Goal: Information Seeking & Learning: Learn about a topic

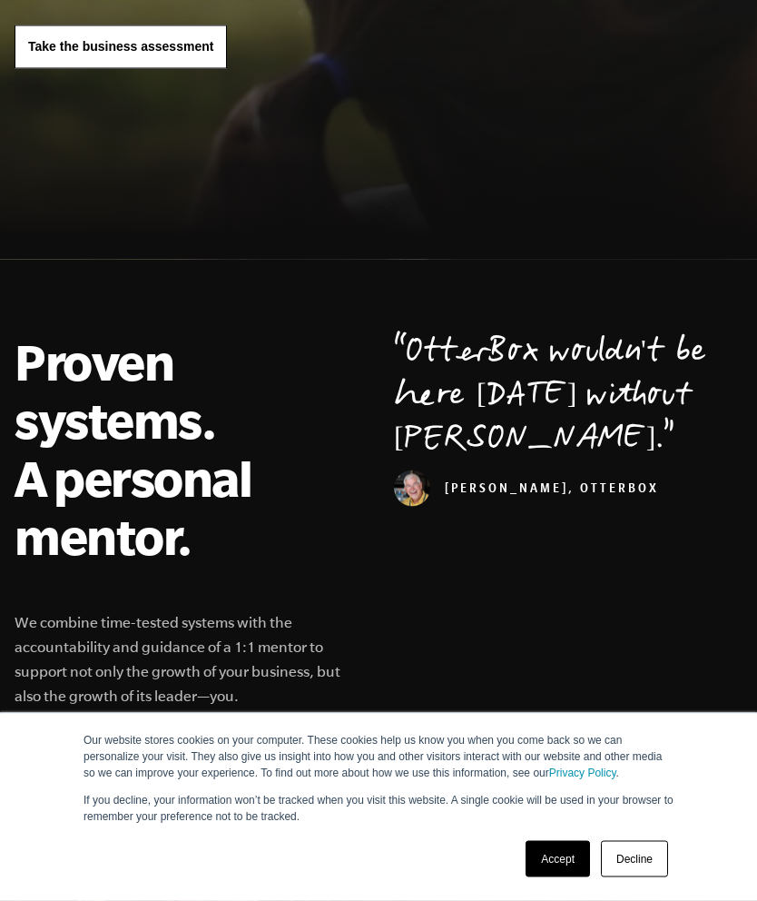
scroll to position [410, 0]
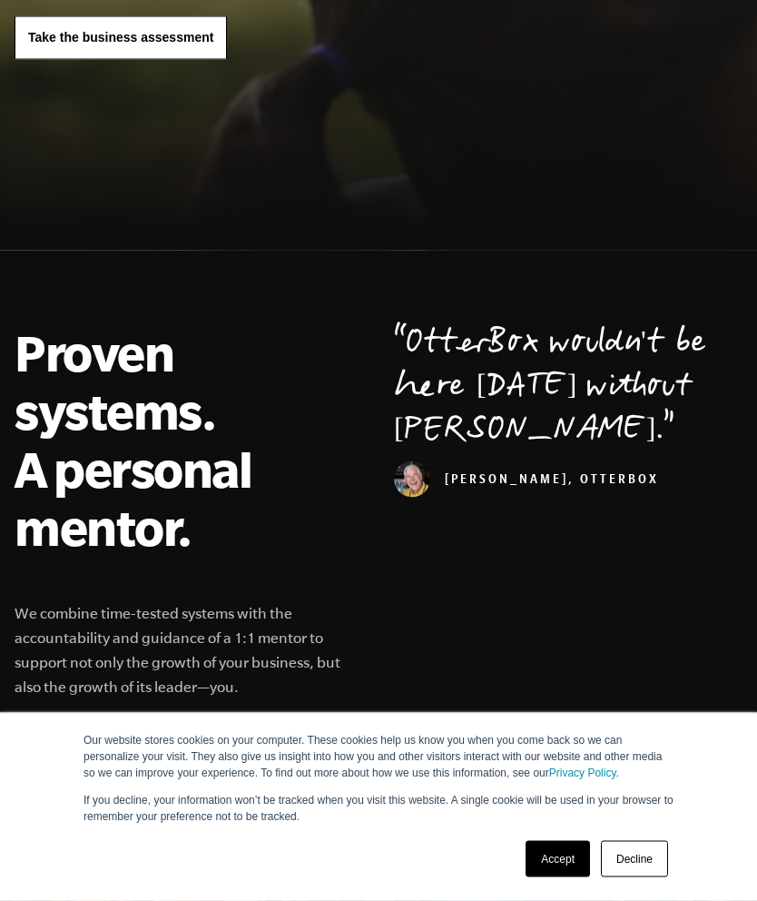
click at [563, 859] on link "Accept" at bounding box center [558, 859] width 64 height 36
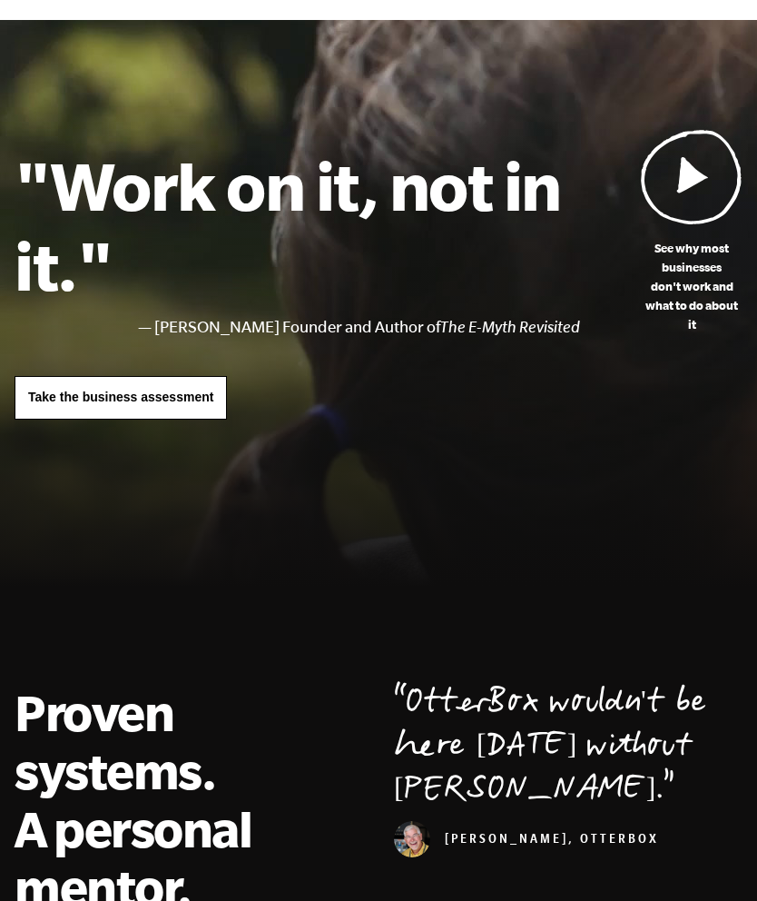
scroll to position [0, 0]
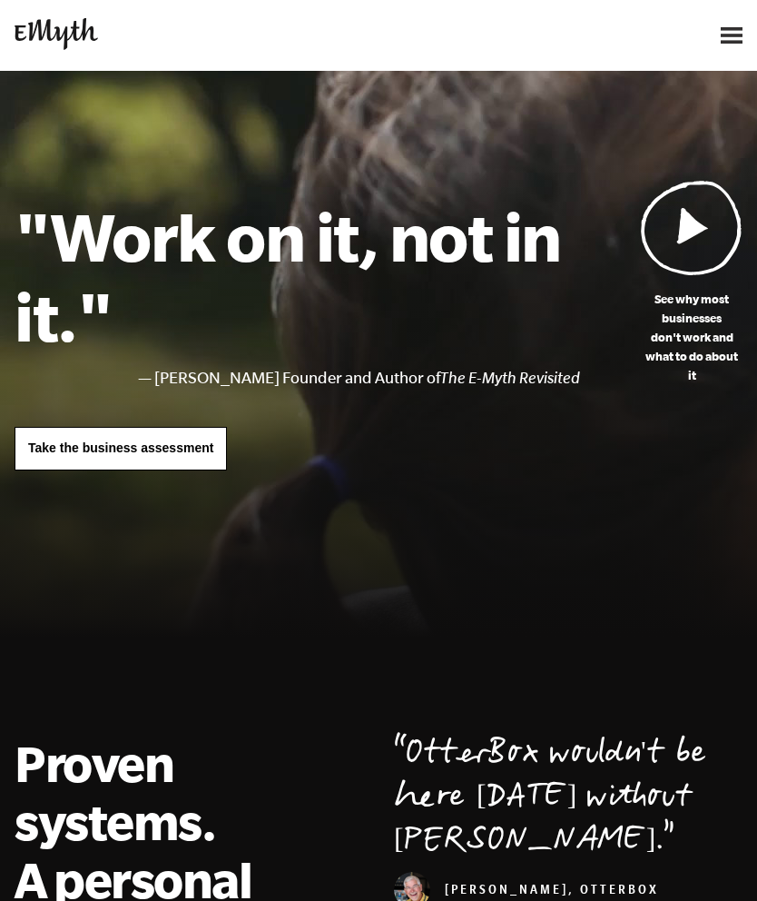
click at [733, 38] on img at bounding box center [732, 35] width 22 height 16
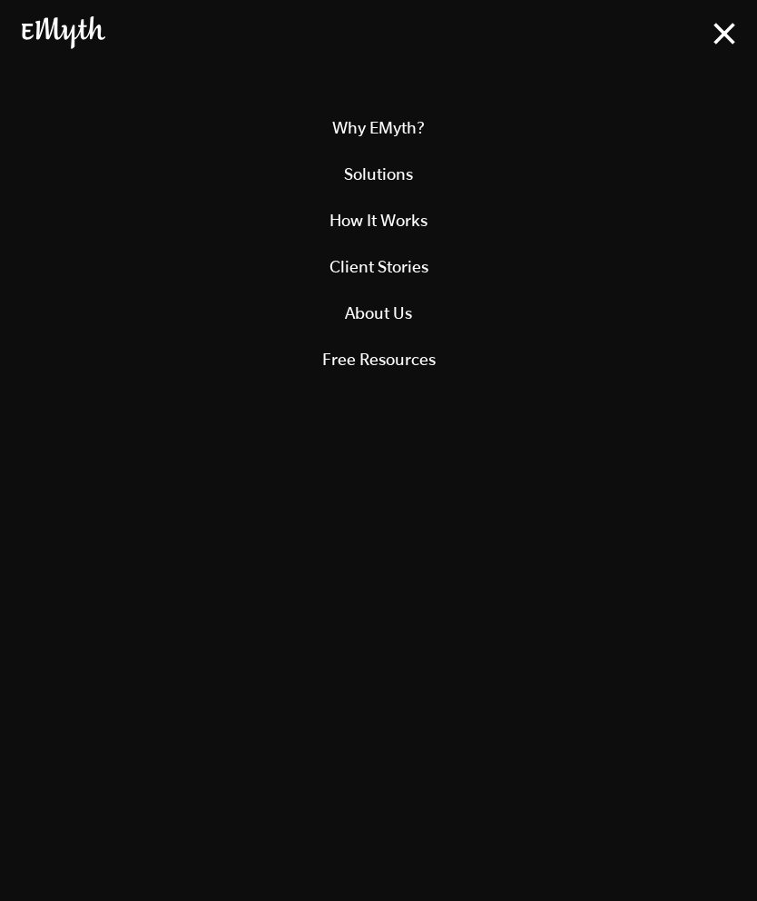
click at [409, 228] on link "How It Works" at bounding box center [379, 220] width 714 height 46
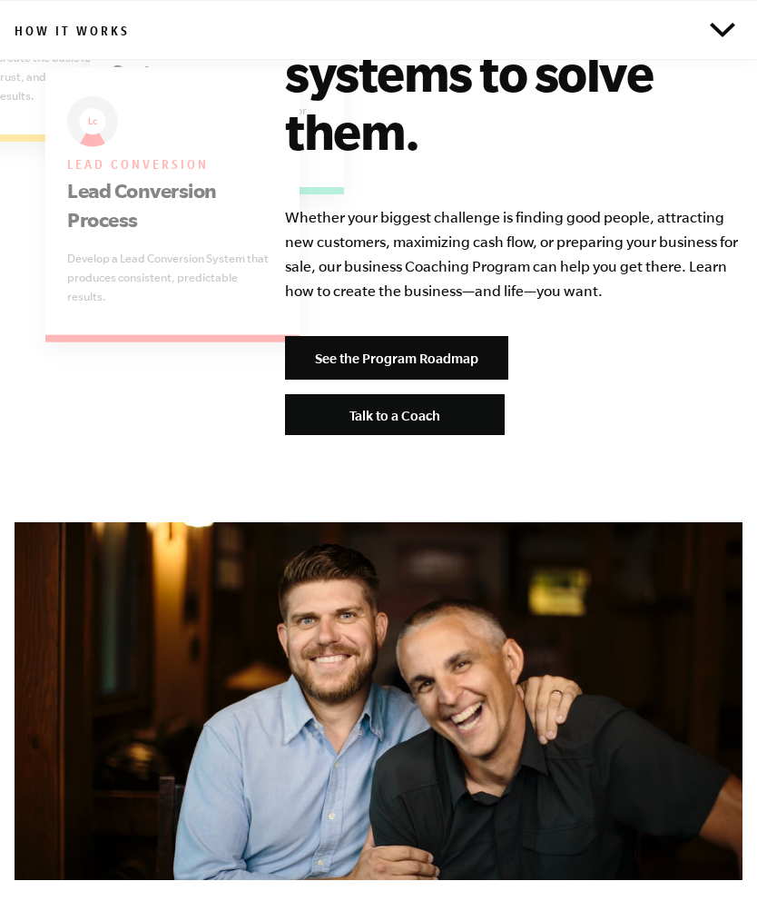
scroll to position [5469, 0]
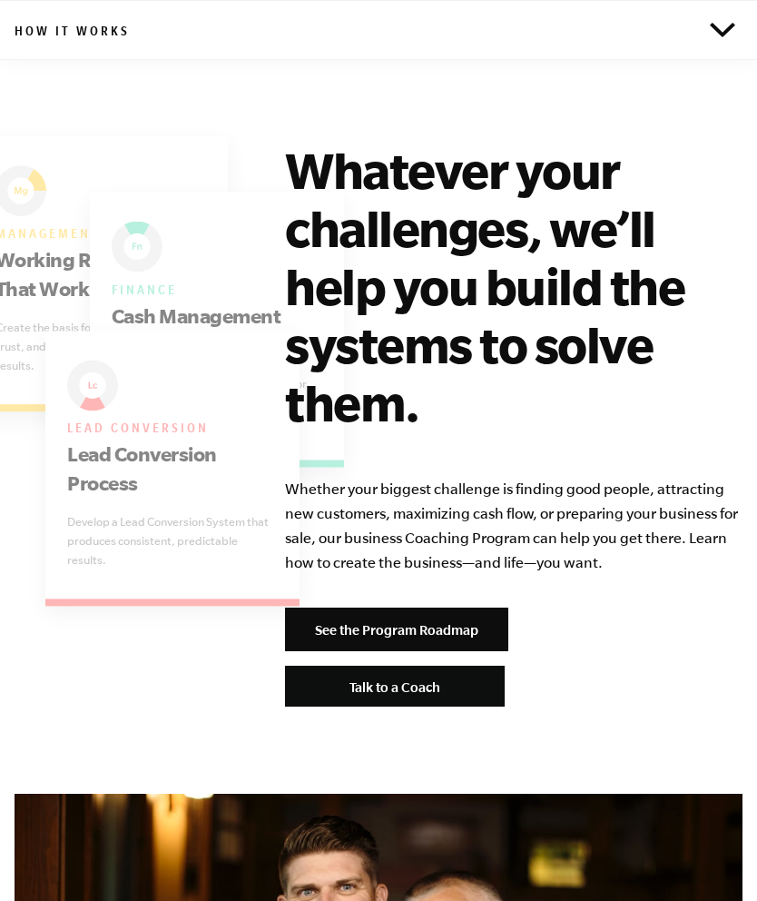
click at [474, 607] on link "See the Program Roadmap" at bounding box center [396, 629] width 223 height 44
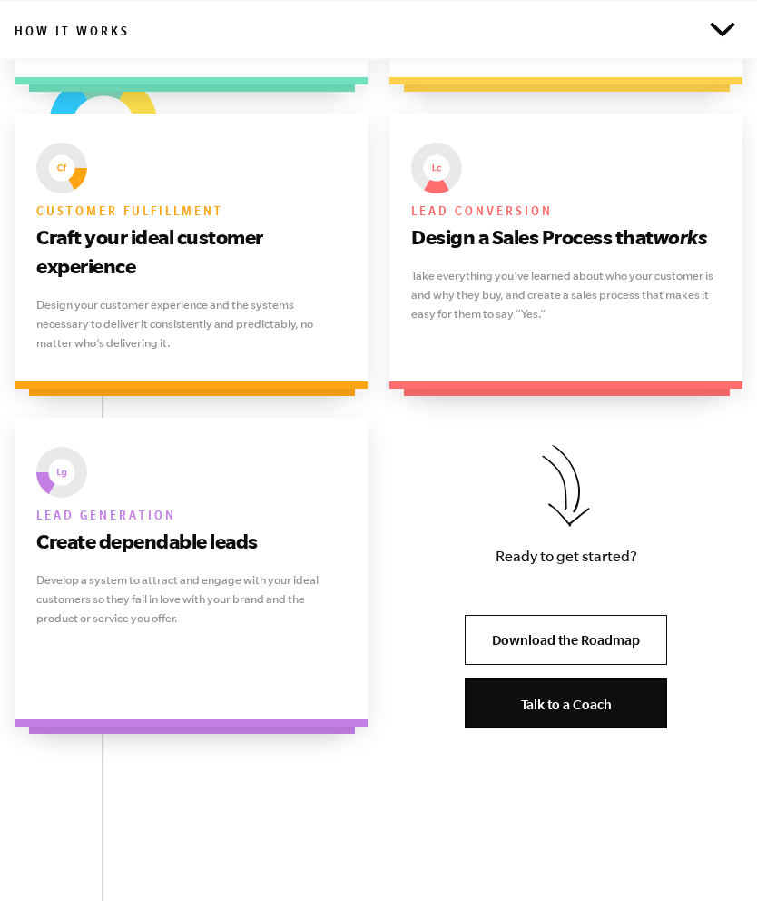
scroll to position [1830, 0]
click at [561, 653] on link "Download the Roadmap" at bounding box center [566, 640] width 202 height 50
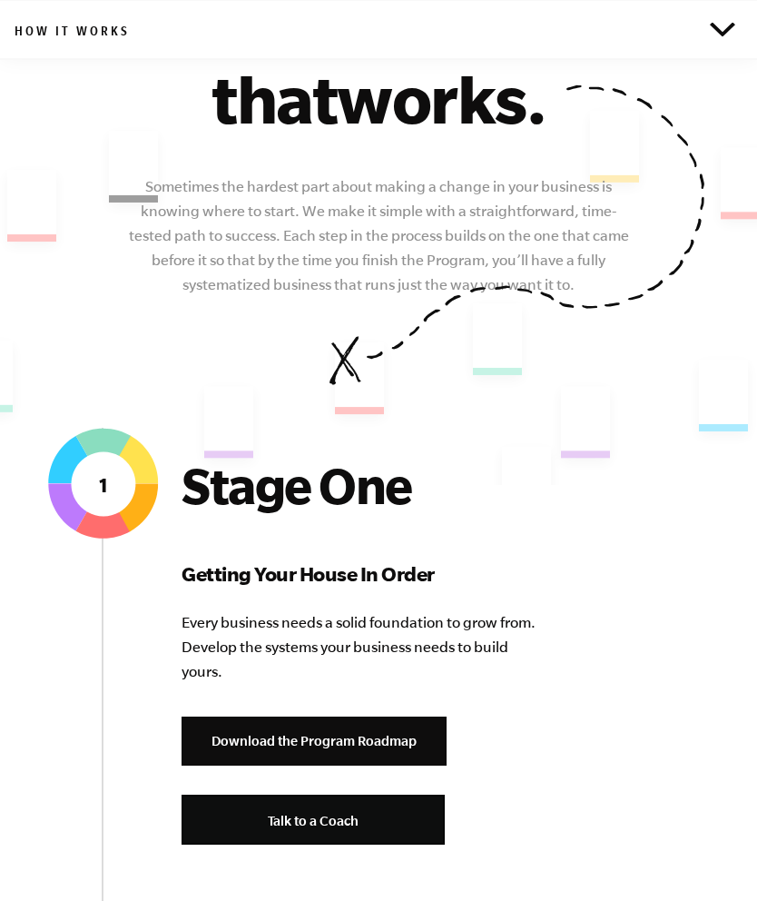
scroll to position [0, 0]
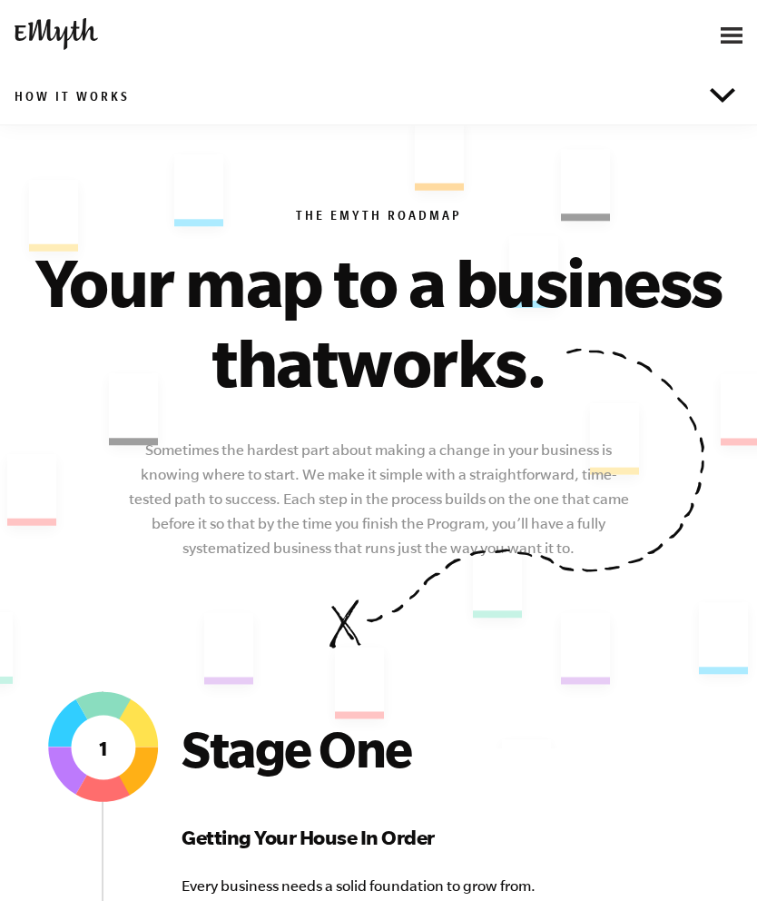
click at [731, 33] on img at bounding box center [732, 35] width 22 height 16
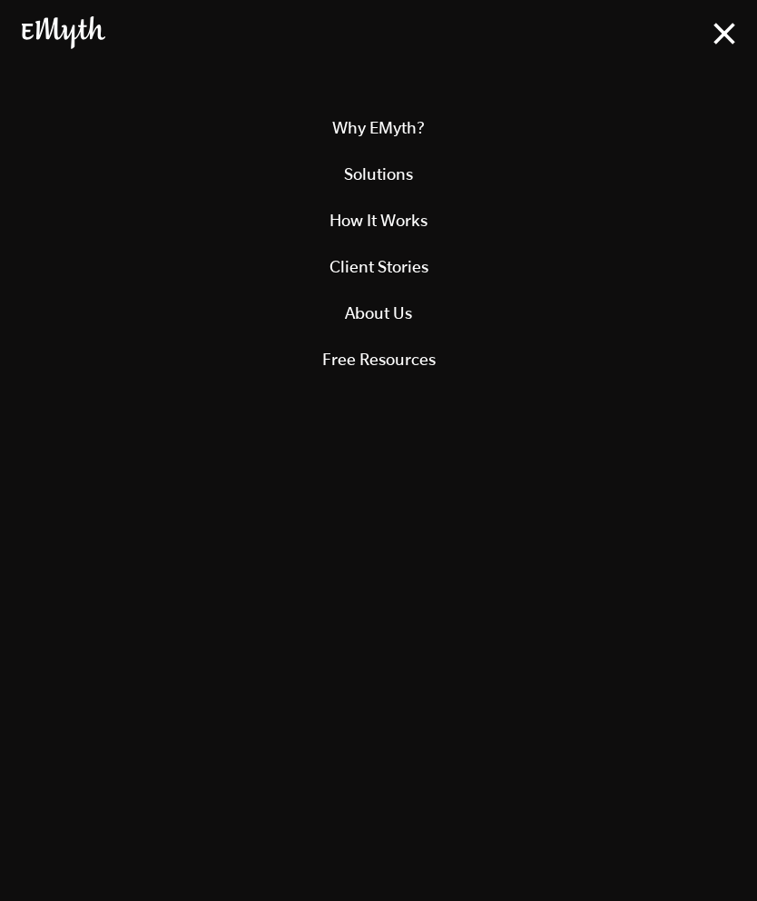
click at [402, 181] on link "Solutions" at bounding box center [379, 174] width 714 height 46
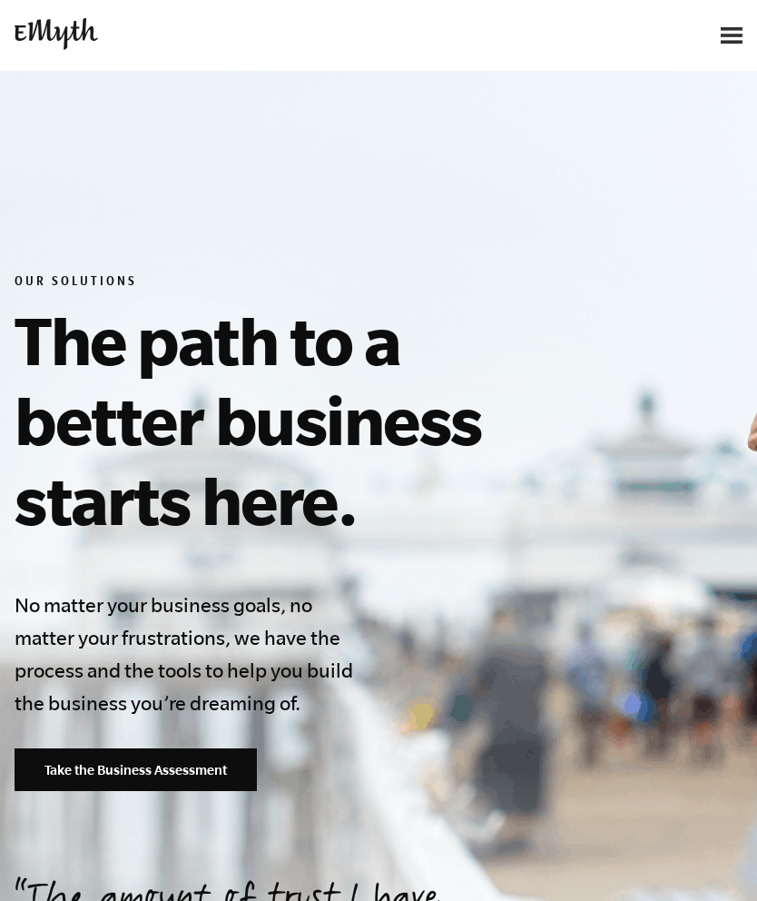
click at [726, 31] on img at bounding box center [732, 35] width 22 height 16
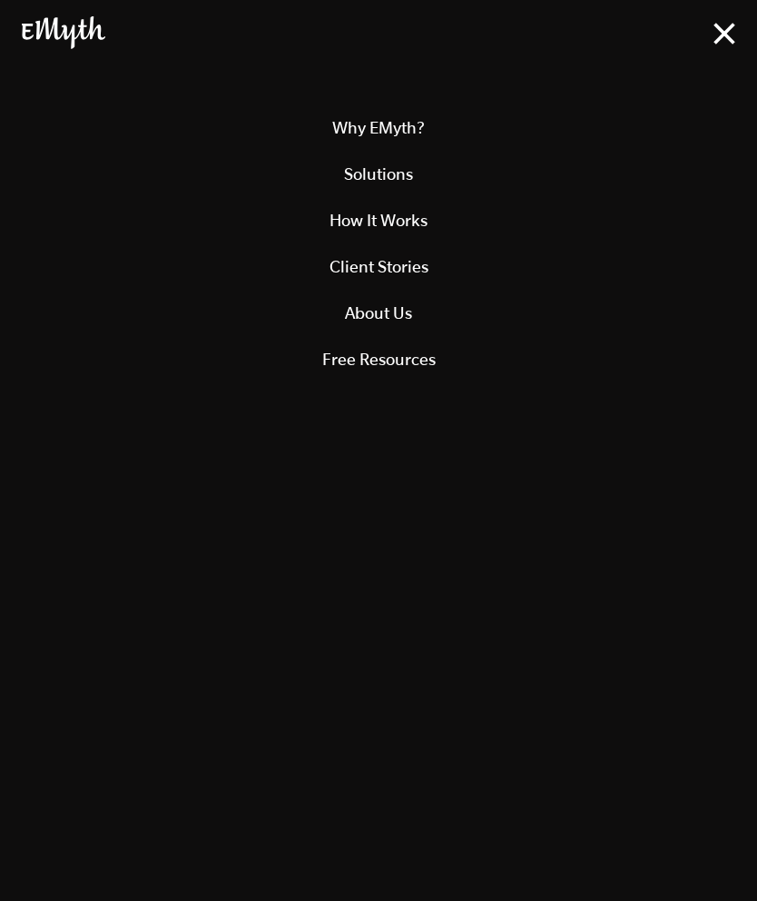
click at [415, 221] on link "How It Works" at bounding box center [379, 220] width 714 height 46
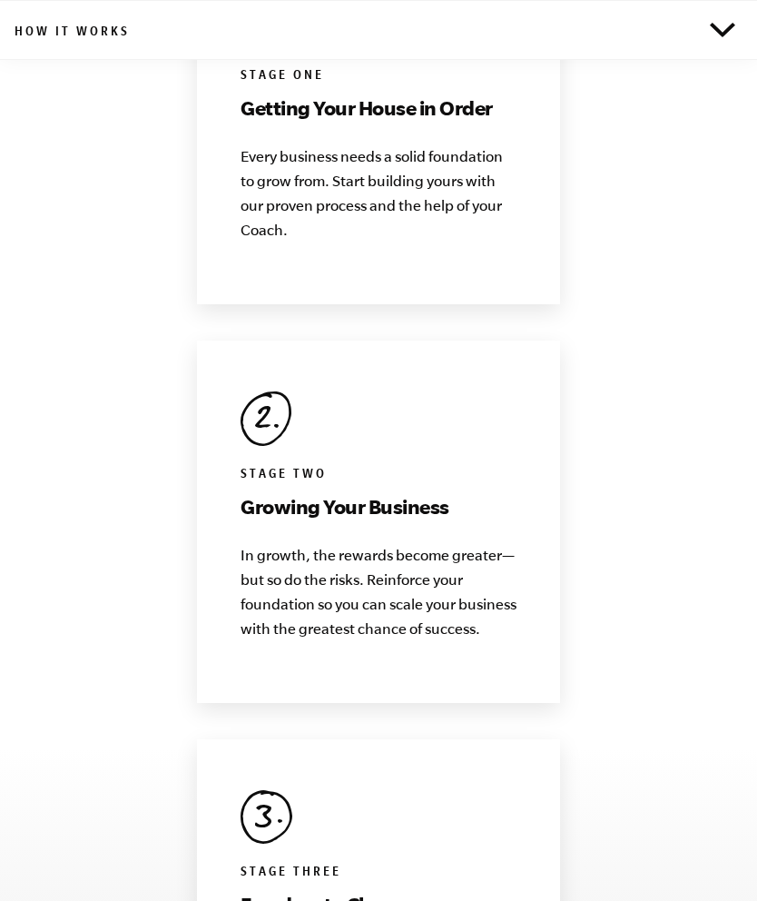
scroll to position [3247, 0]
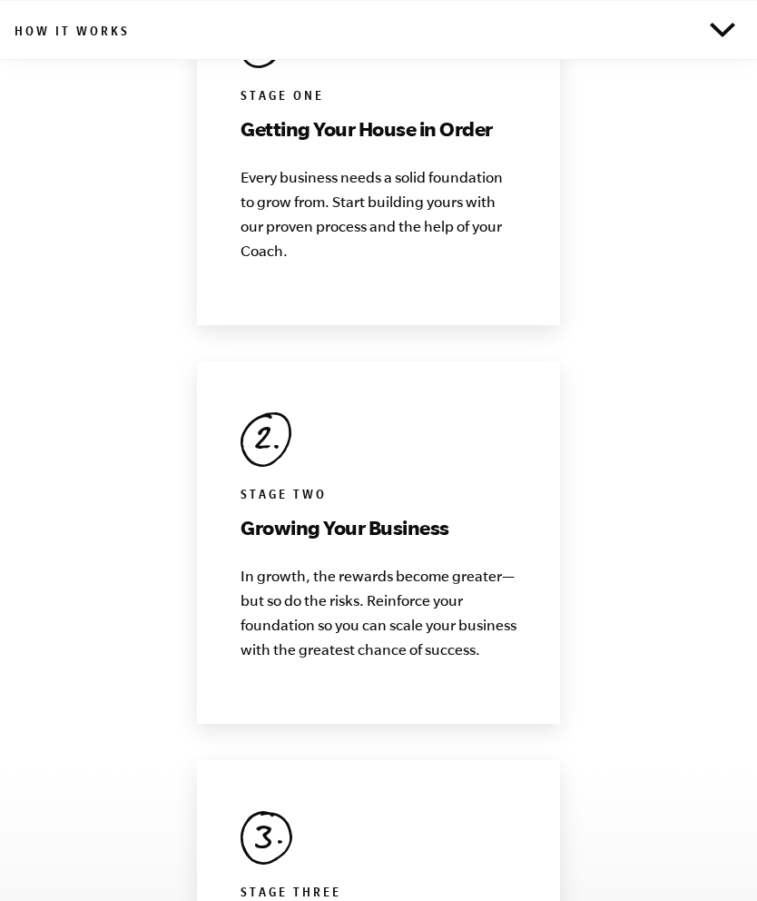
click at [732, 26] on img at bounding box center [722, 30] width 25 height 15
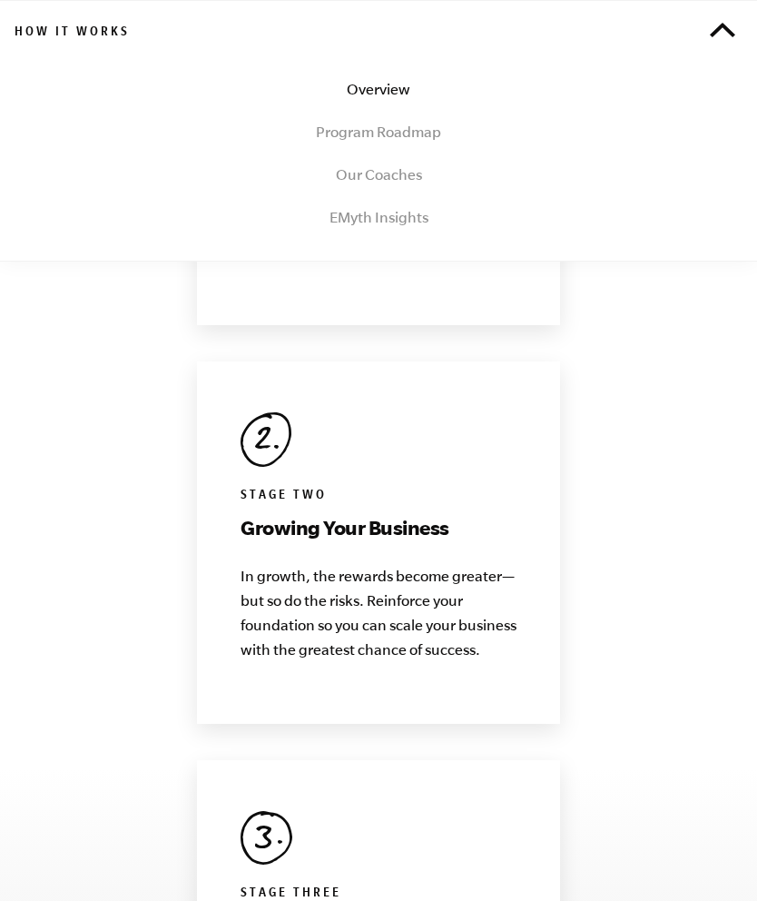
click at [419, 142] on link "Program Roadmap" at bounding box center [379, 131] width 728 height 43
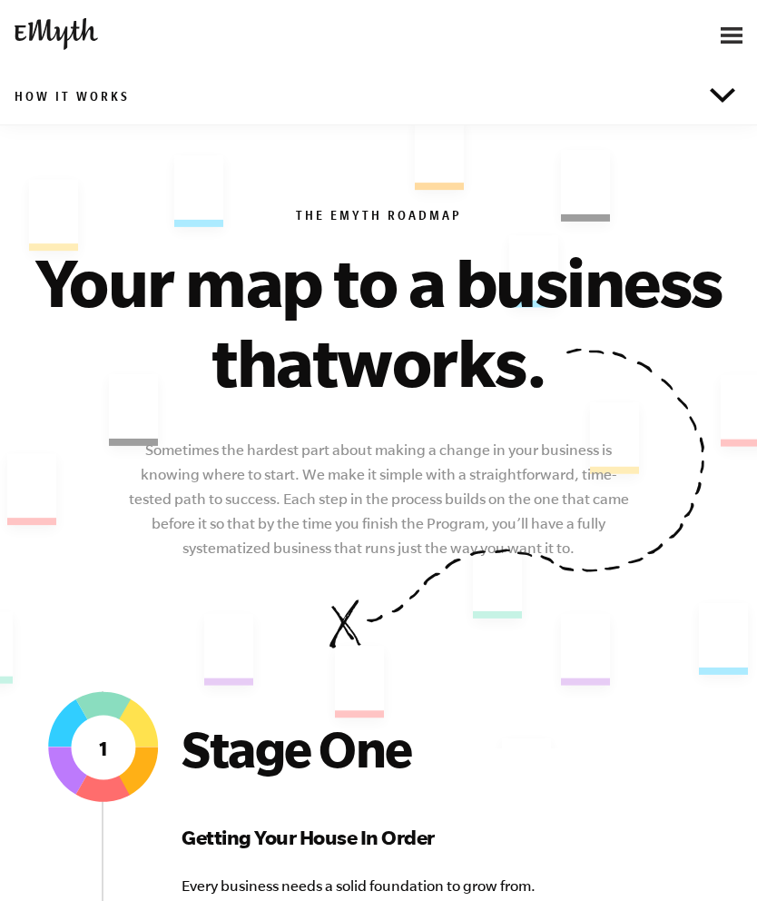
click at [717, 35] on div at bounding box center [625, 35] width 234 height 40
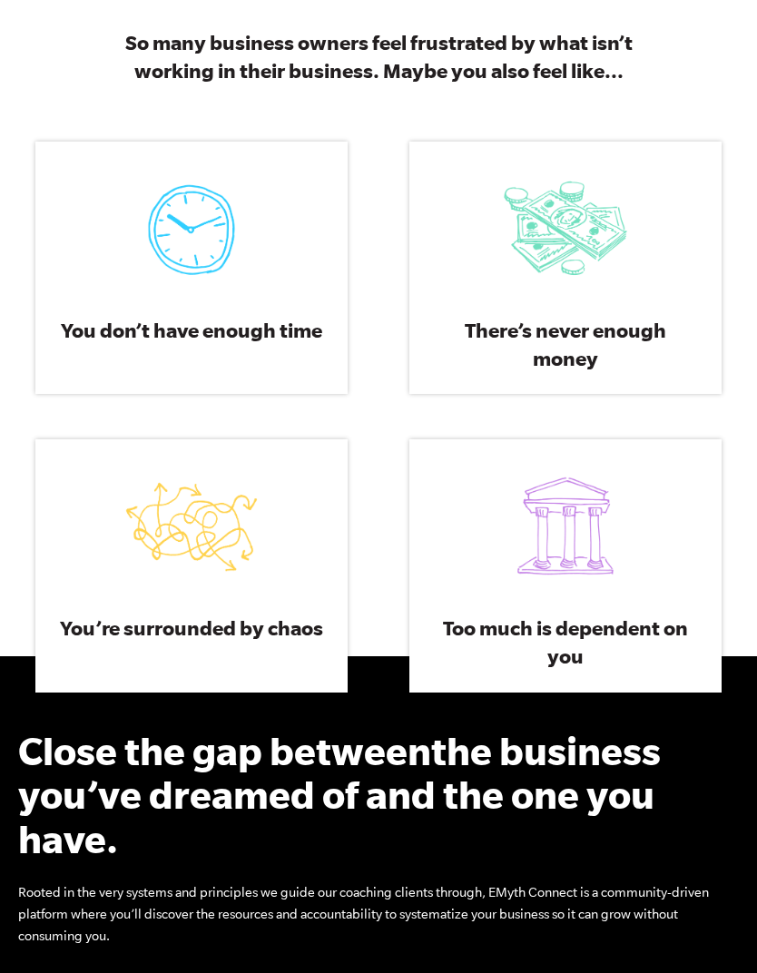
scroll to position [838, 0]
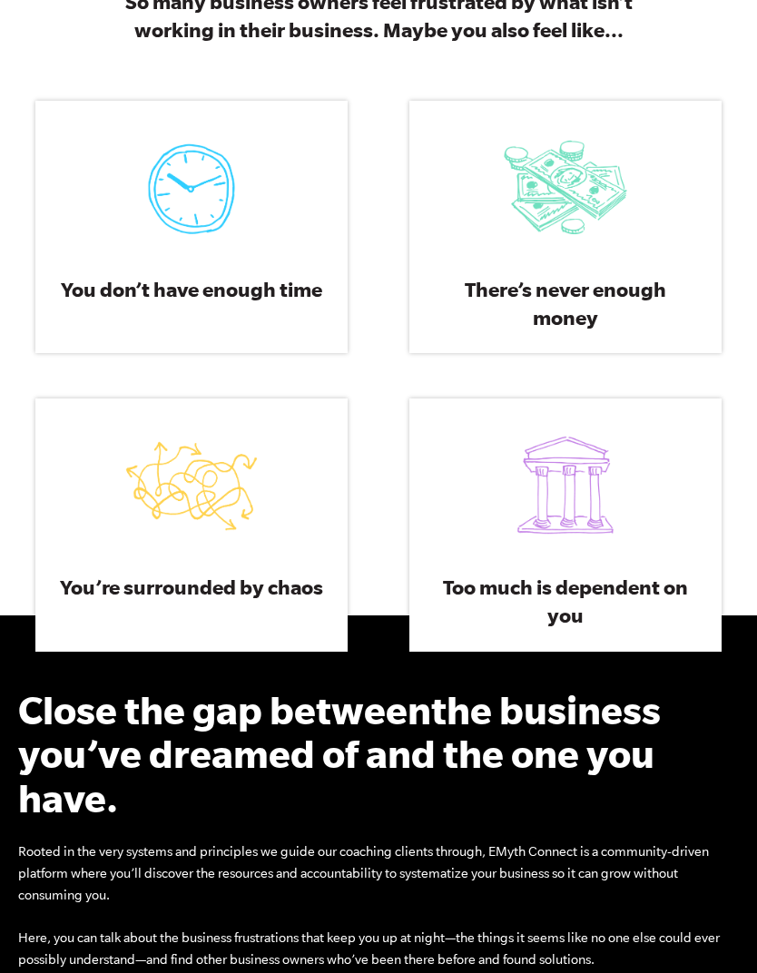
click at [300, 782] on p "We’ll give you the courses and the tools to turn the disorganization in your bu…" at bounding box center [191, 825] width 269 height 87
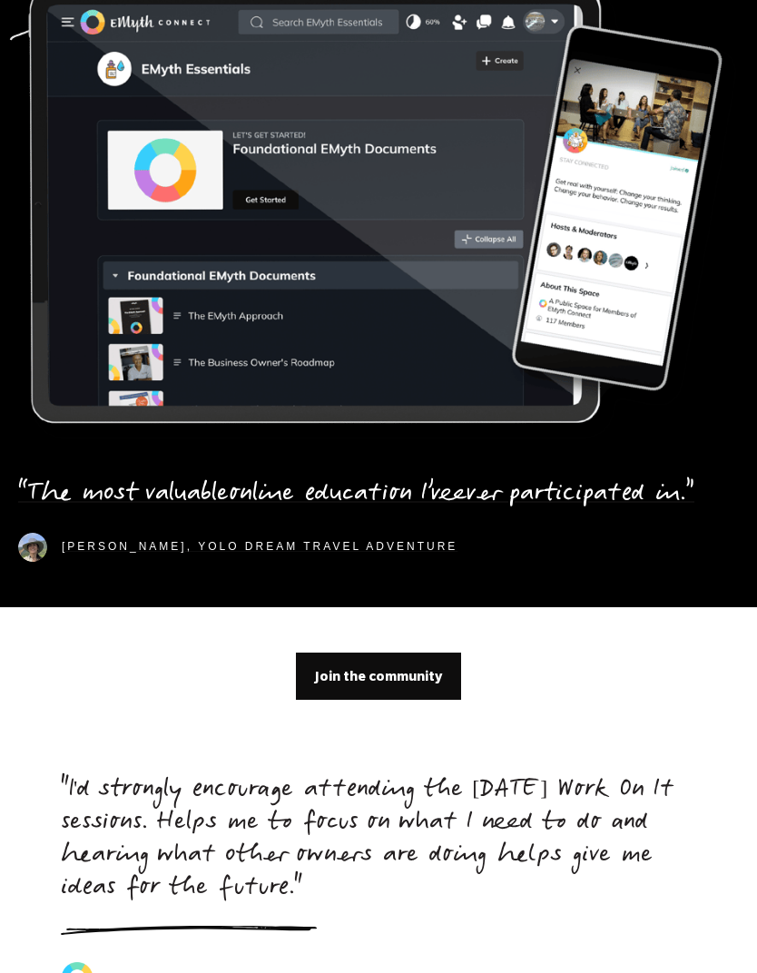
scroll to position [7449, 0]
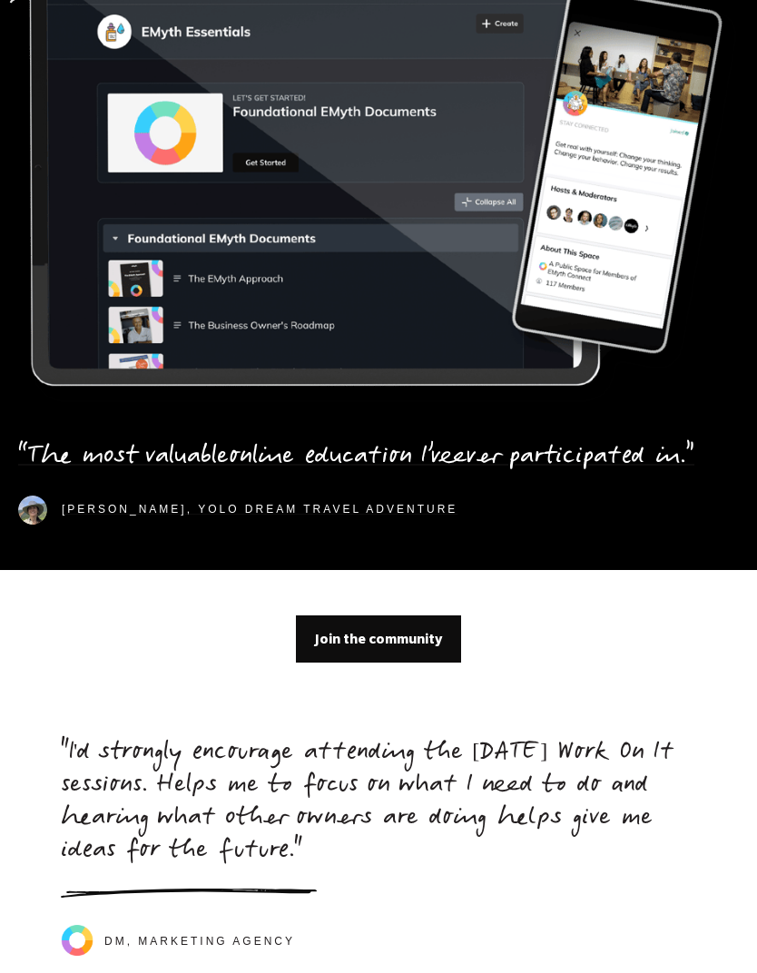
click at [419, 636] on span "Join the community" at bounding box center [378, 639] width 127 height 20
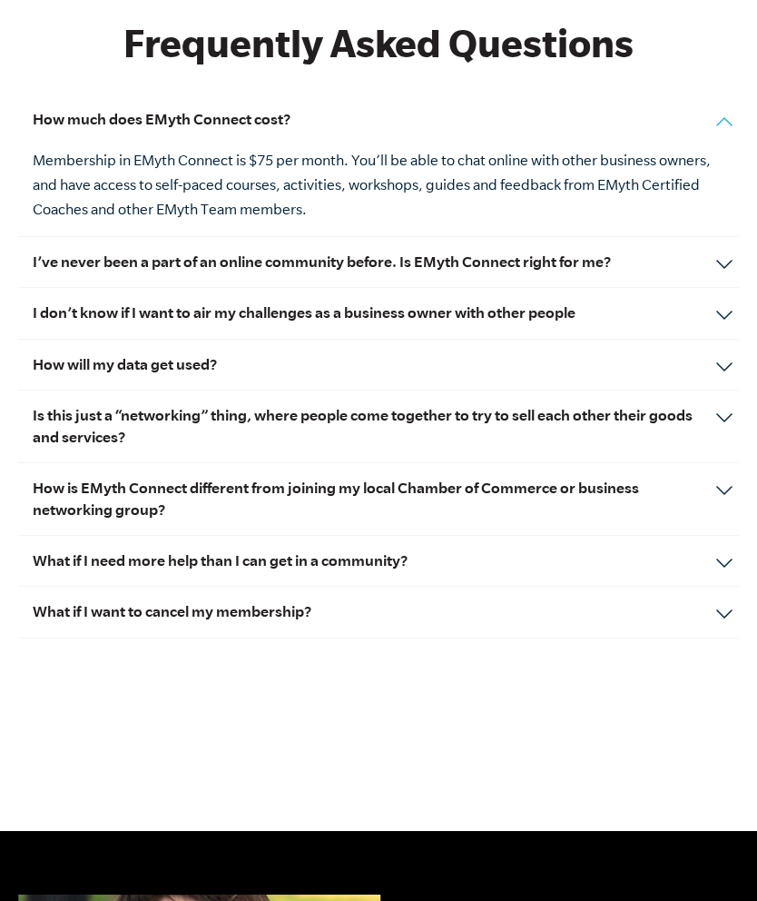
scroll to position [8440, 0]
click at [719, 493] on div "How is EMyth Connect different from joining my local Chamber of Commerce or bus…" at bounding box center [378, 500] width 721 height 73
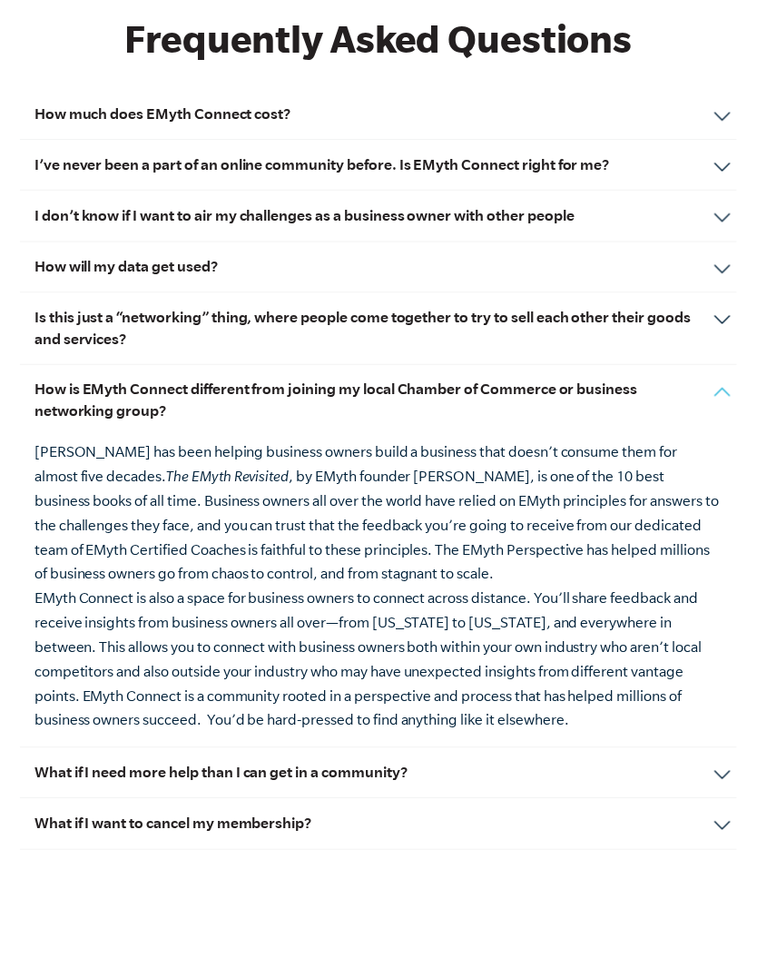
scroll to position [8446, 0]
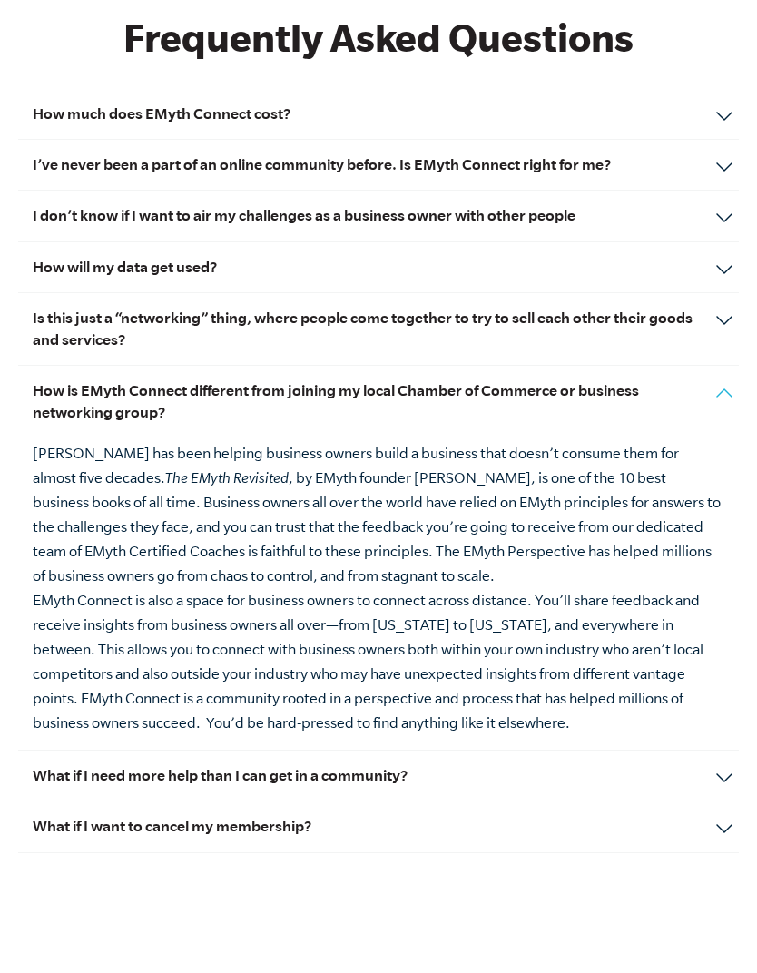
click at [725, 773] on div "What if I need more help than I can get in a community? EMyth Connect is the fi…" at bounding box center [378, 776] width 721 height 51
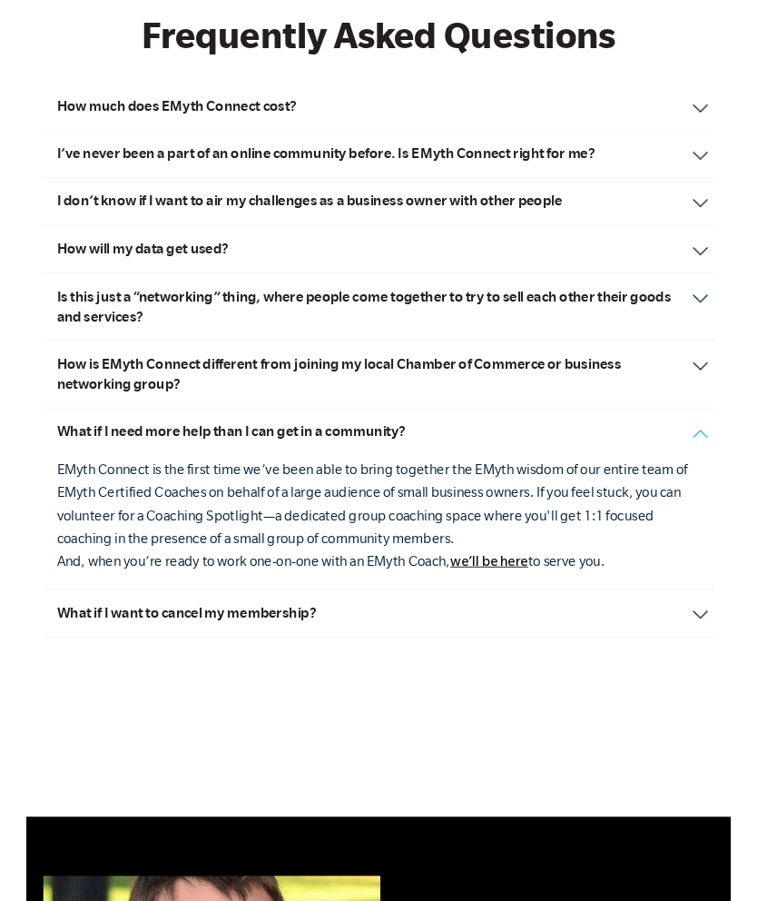
scroll to position [8512, 0]
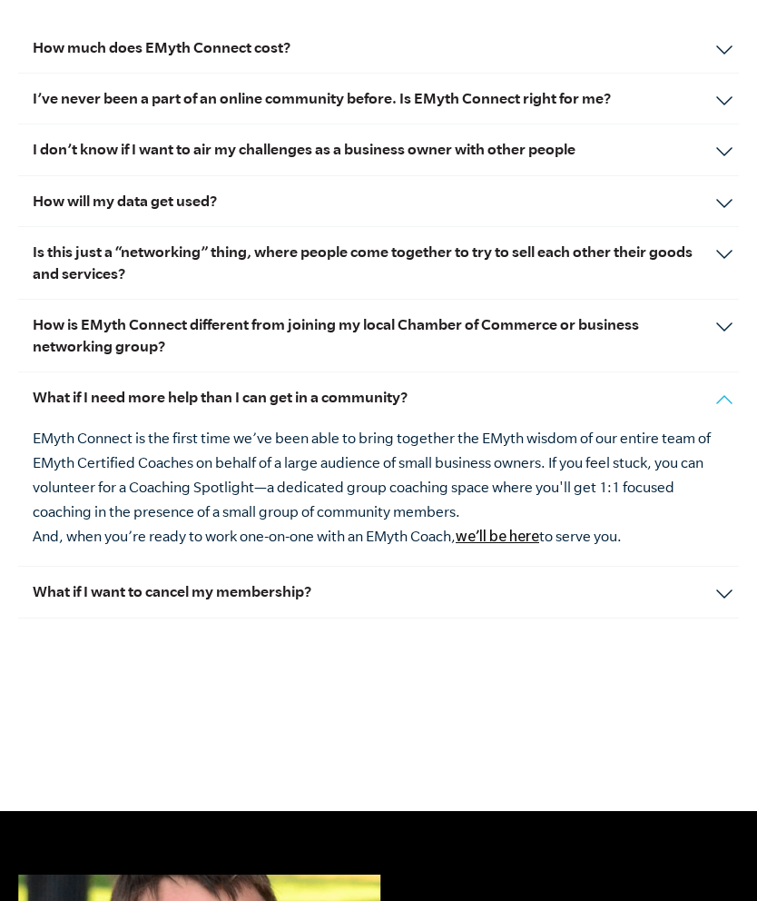
click at [720, 580] on div "What if I want to cancel my membership? We hope you feel the value of your conn…" at bounding box center [378, 592] width 721 height 51
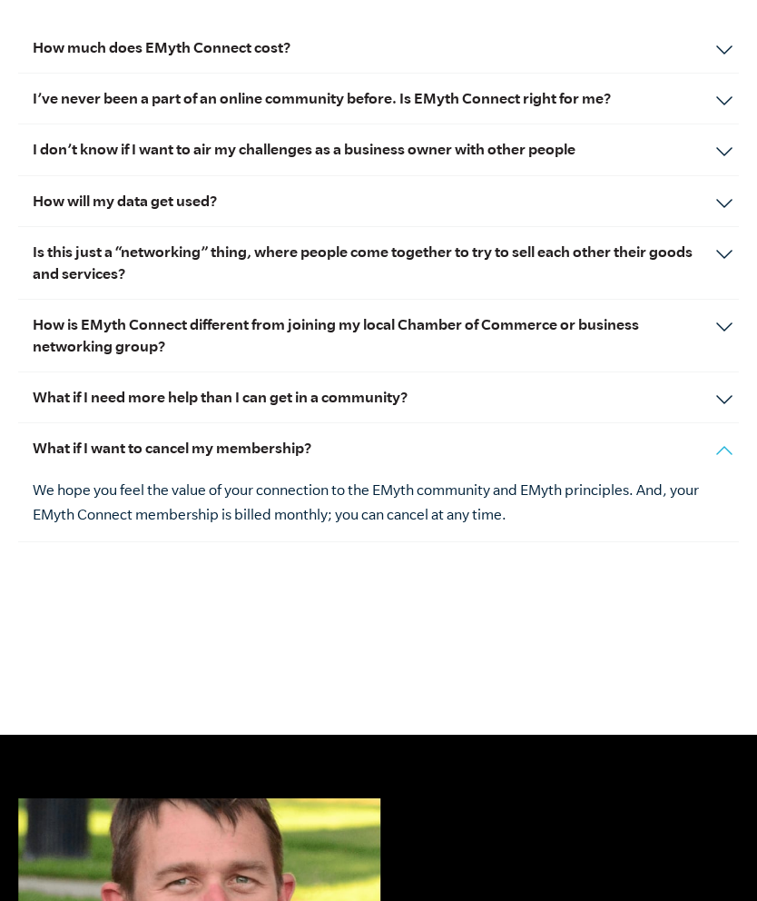
click at [714, 461] on div "What if I want to cancel my membership? We hope you feel the value of your conn…" at bounding box center [378, 482] width 721 height 118
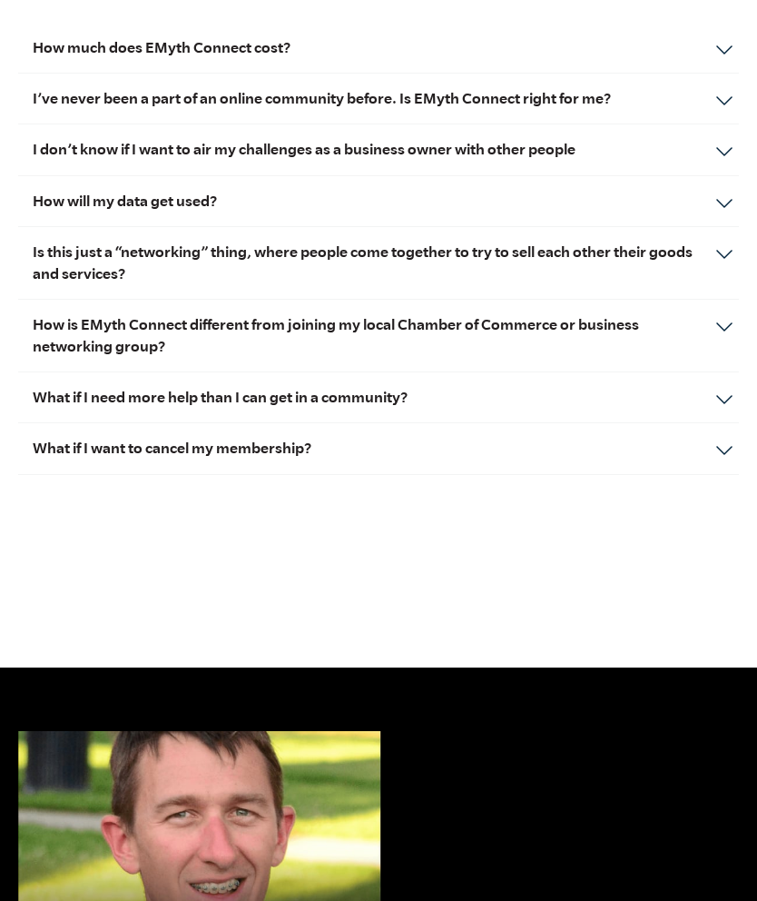
click at [718, 401] on div "What if I need more help than I can get in a community? EMyth Connect is the fi…" at bounding box center [378, 397] width 721 height 51
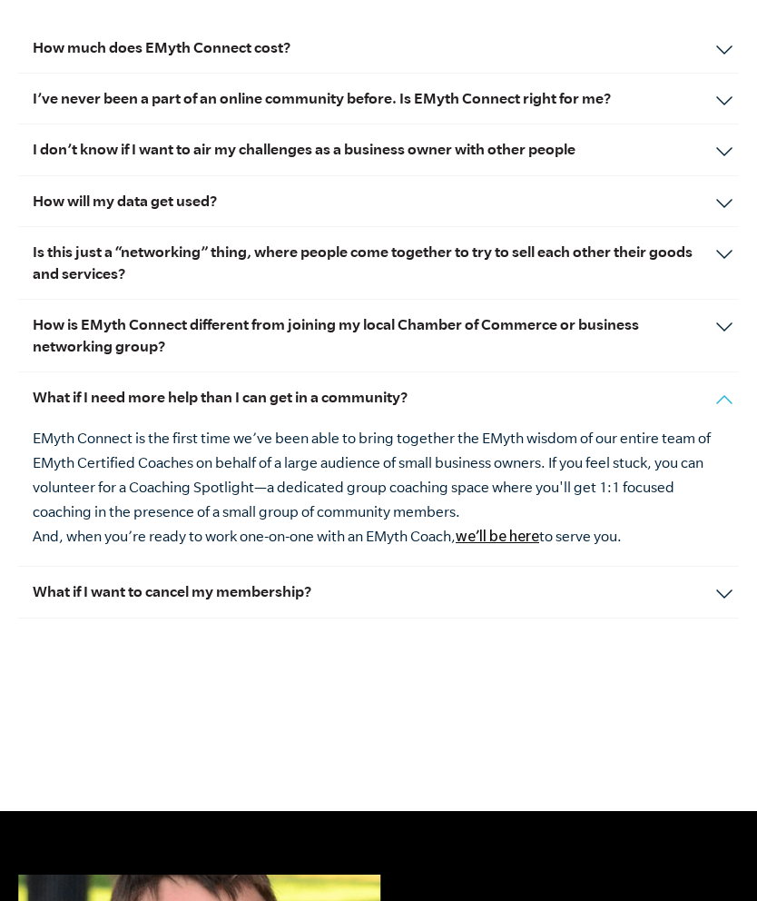
click at [725, 401] on div "What if I need more help than I can get in a community? EMyth Connect is the fi…" at bounding box center [378, 469] width 721 height 194
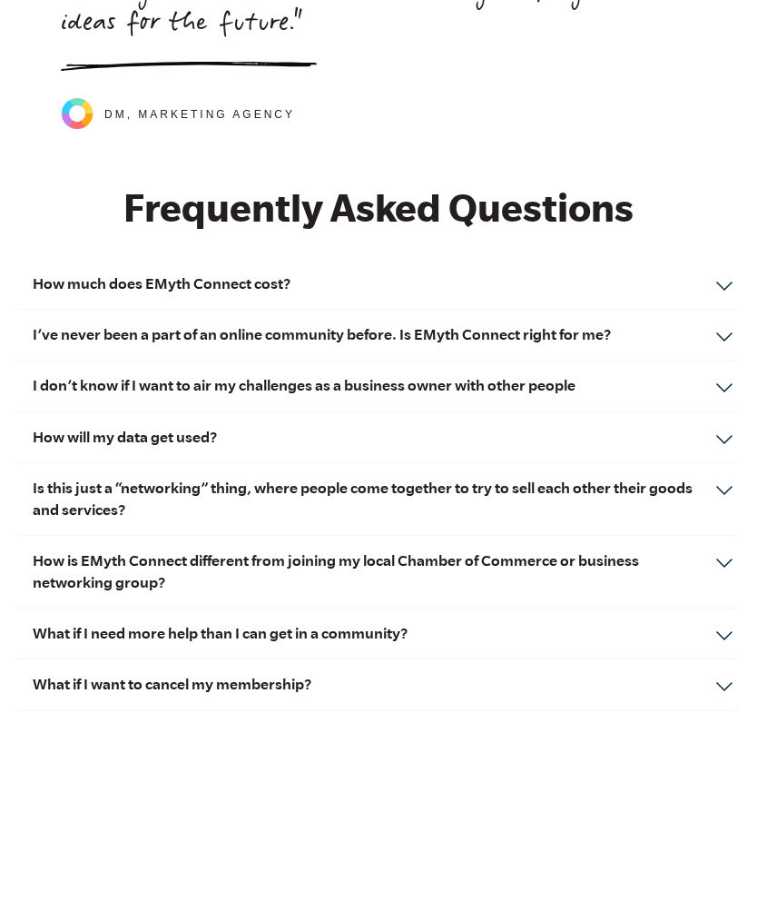
scroll to position [8272, 0]
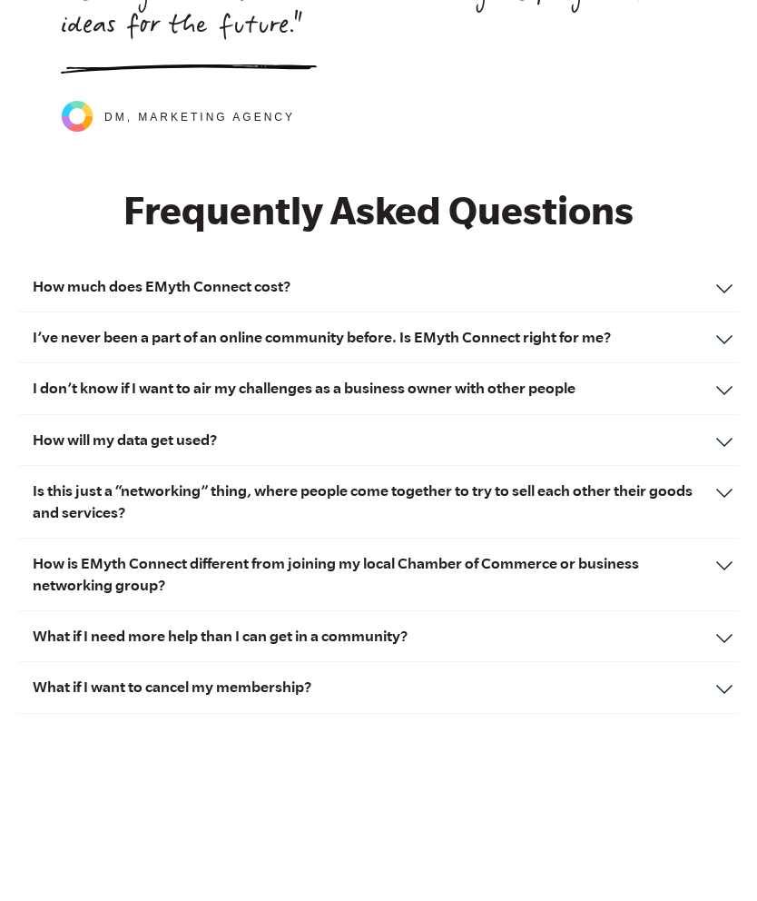
click at [728, 565] on div "How is EMyth Connect different from joining my local Chamber of Commerce or bus…" at bounding box center [378, 575] width 721 height 73
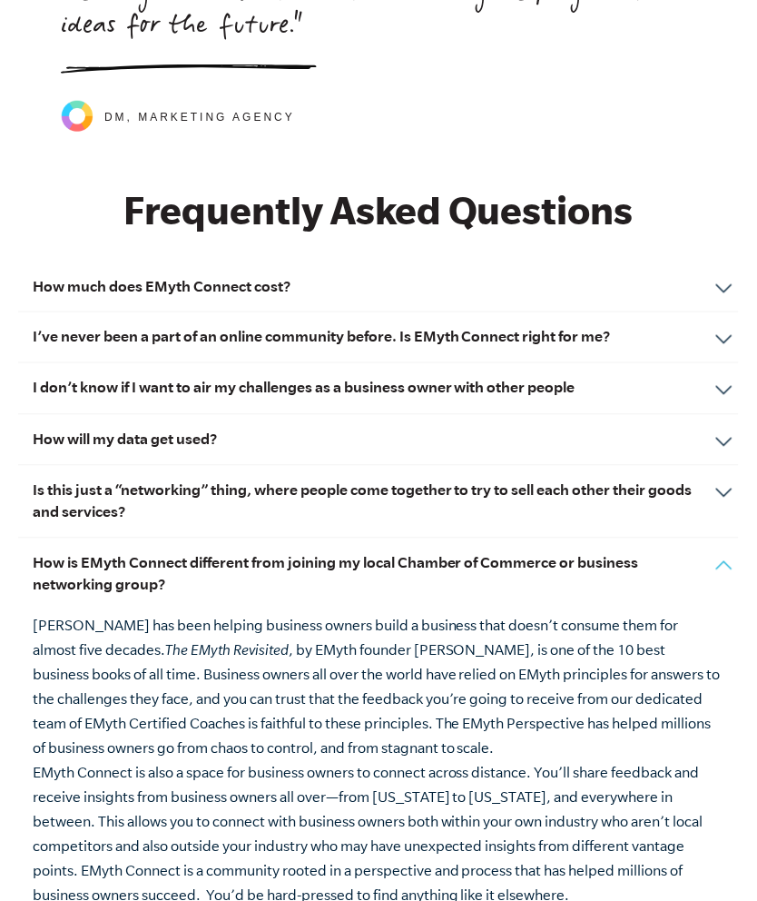
scroll to position [8272, 0]
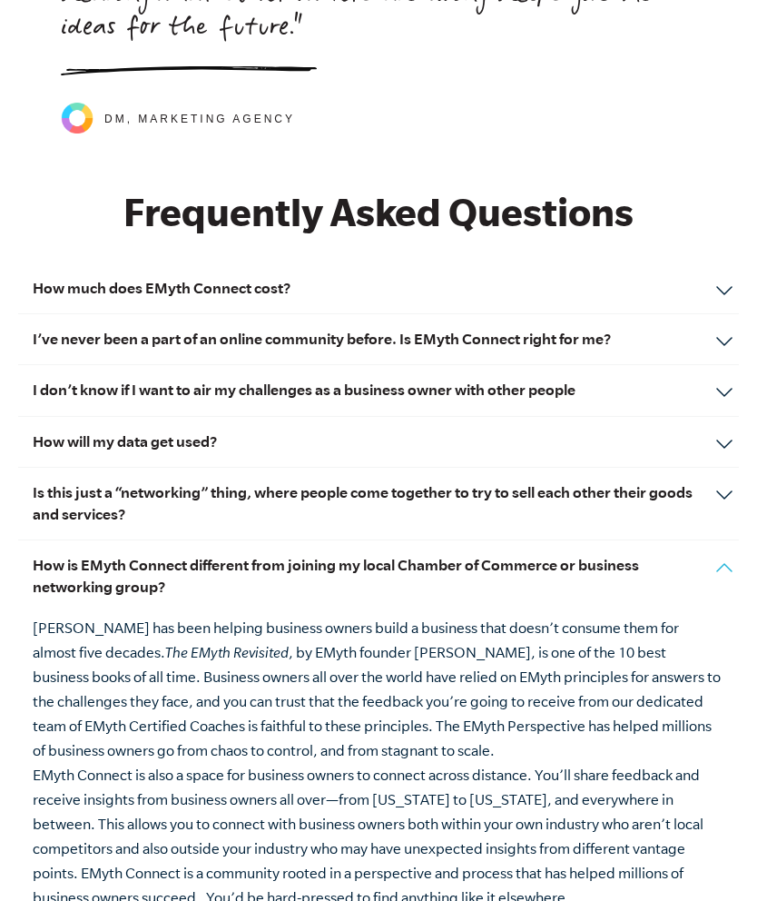
click at [722, 498] on div "Is this just a “networking” thing, where people come together to try to sell ea…" at bounding box center [378, 504] width 721 height 73
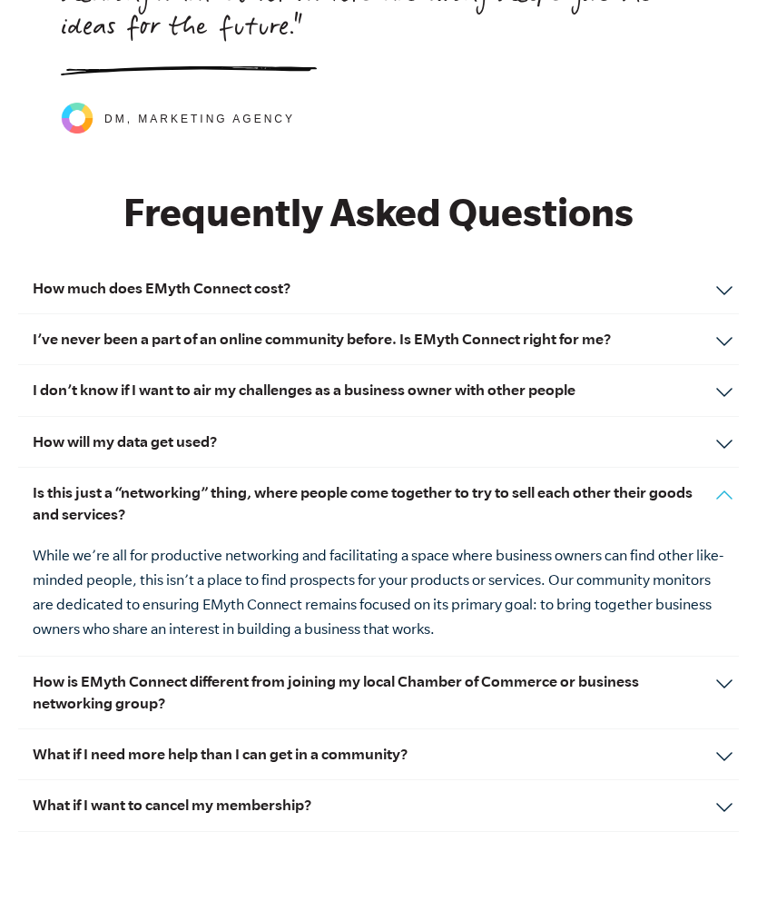
click at [722, 443] on div "How will my data get used? What you share in EMyth Connect is personal and priv…" at bounding box center [378, 442] width 721 height 51
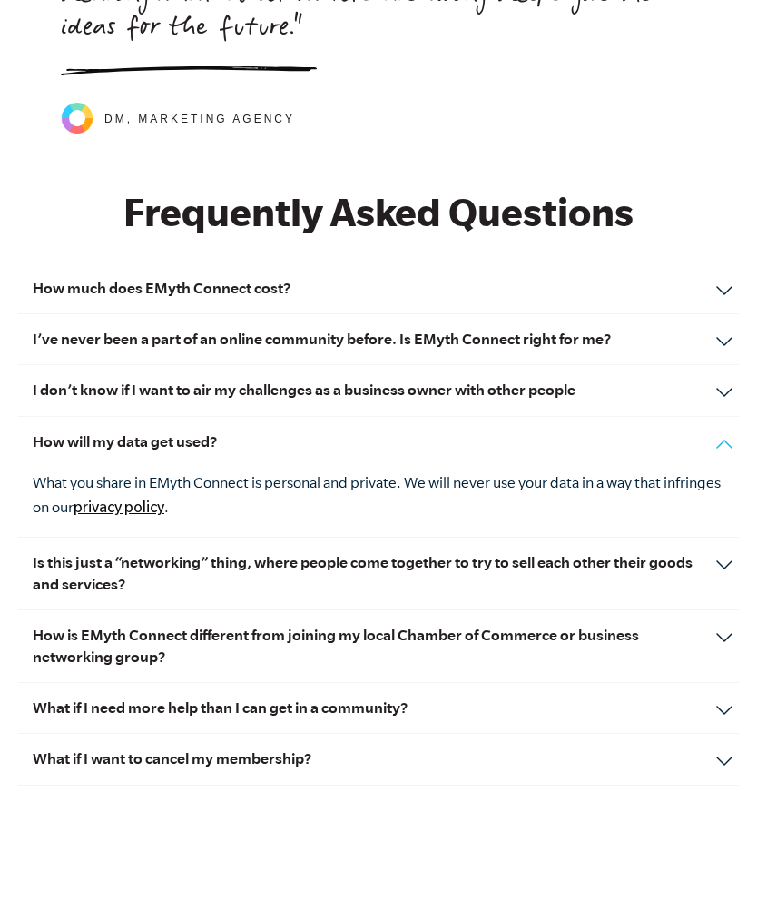
click at [726, 387] on div "I don’t know if I want to air my challenges as a business owner with other peop…" at bounding box center [378, 390] width 721 height 51
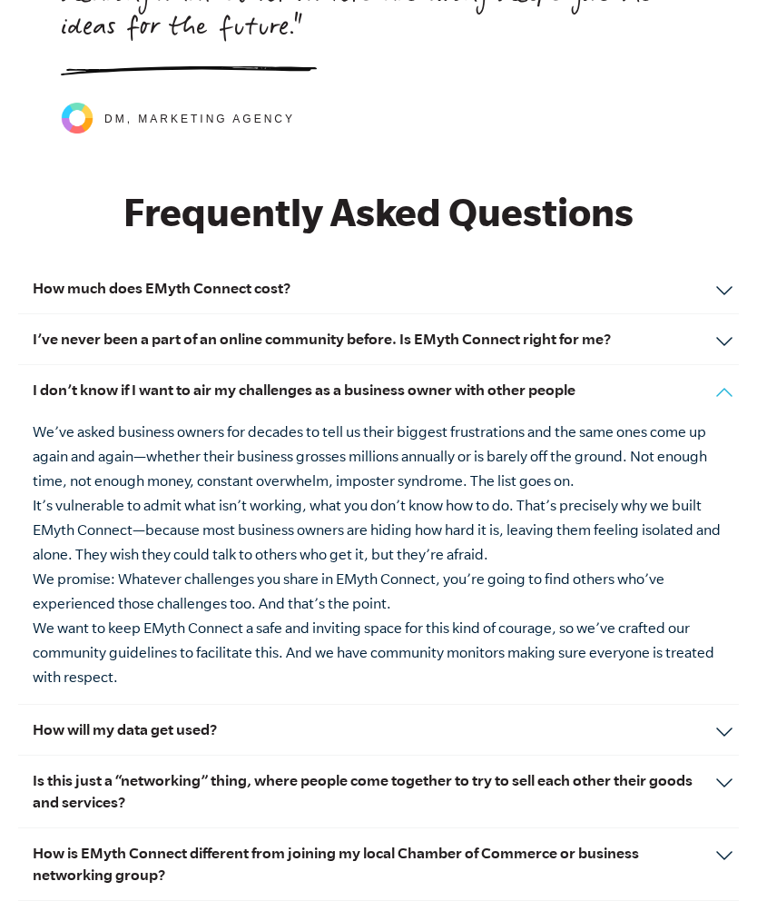
click at [730, 389] on div "I don’t know if I want to air my challenges as a business owner with other peop…" at bounding box center [378, 534] width 721 height 339
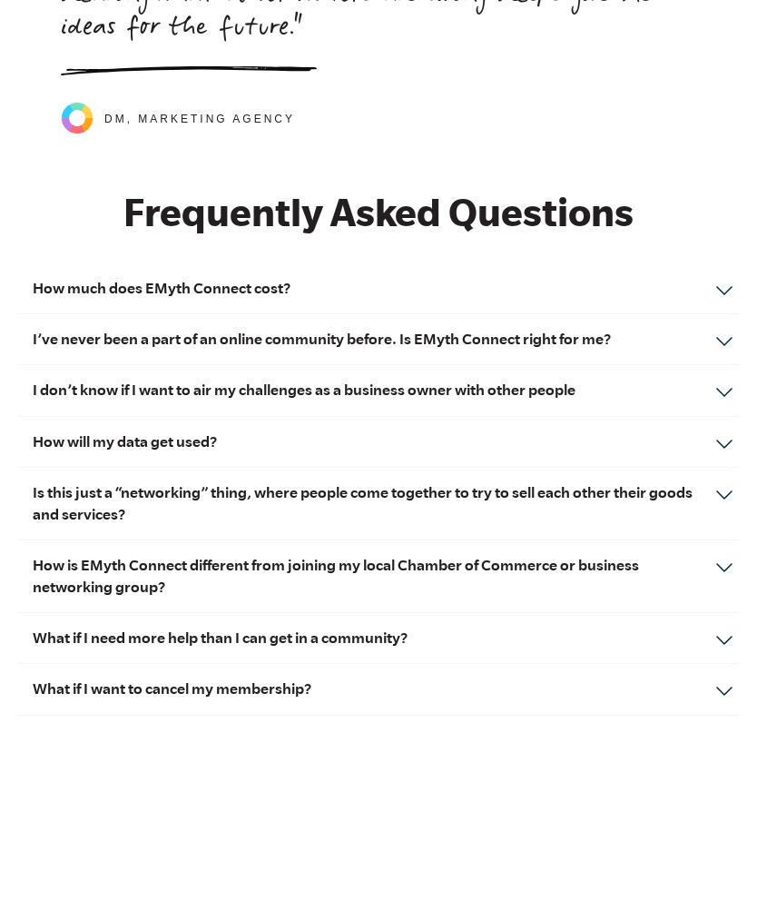
click at [719, 338] on div "I’ve never been a part of an online community before. Is EMyth Connect right fo…" at bounding box center [378, 339] width 721 height 51
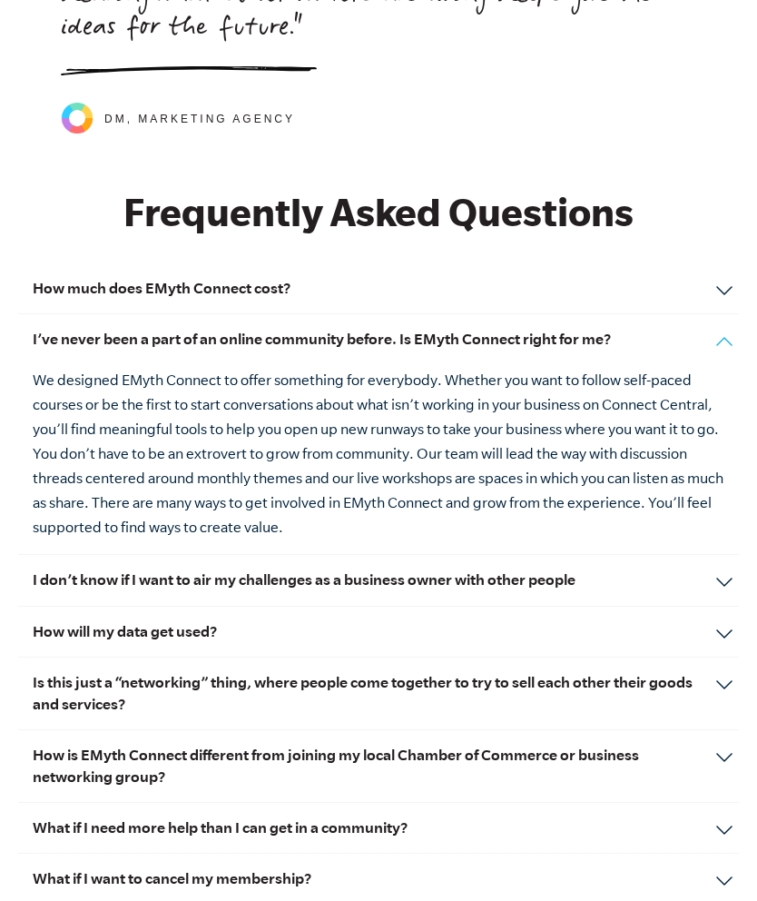
click at [709, 345] on h3 "I’ve never been a part of an online community before. Is EMyth Connect right fo…" at bounding box center [379, 339] width 692 height 21
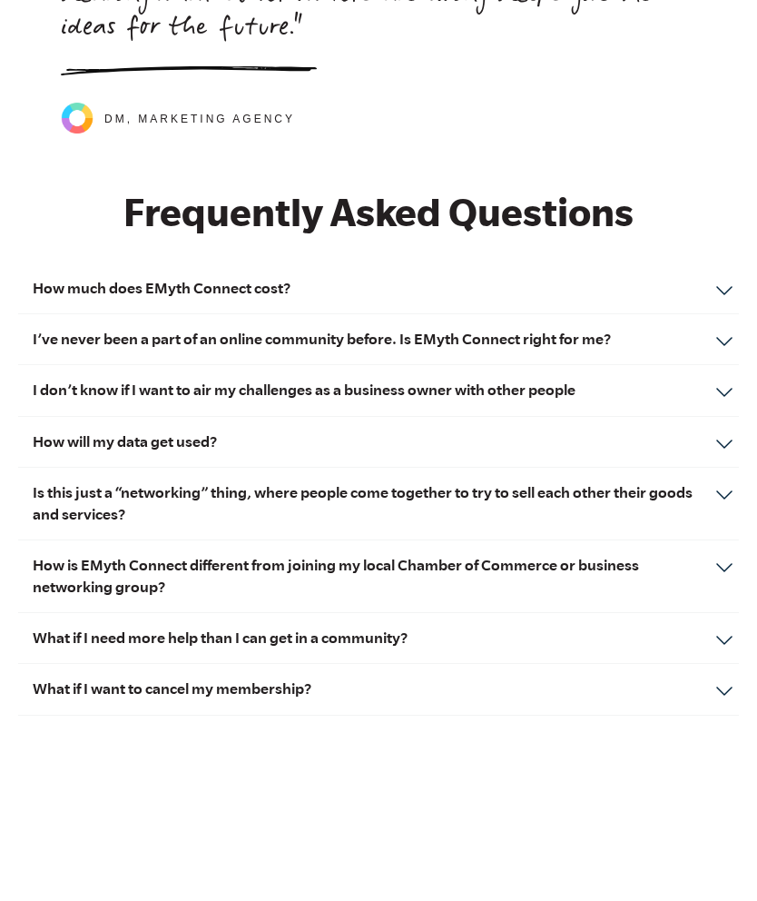
click at [712, 292] on div "How much does EMyth Connect cost? Membership in EMyth Connect is $75 per month.…" at bounding box center [378, 288] width 721 height 51
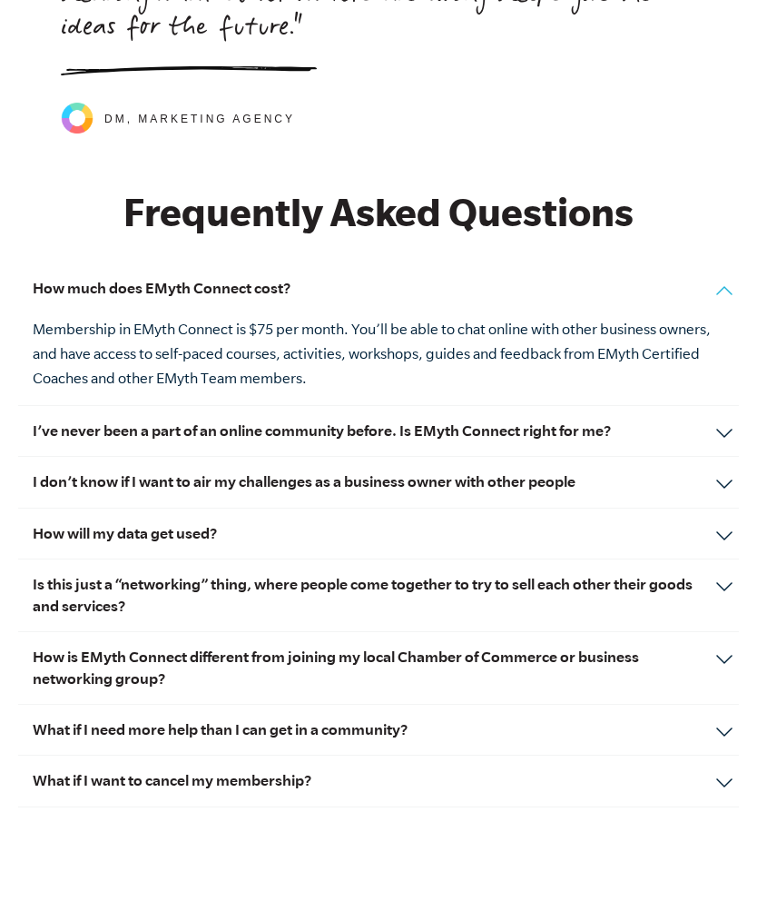
click at [725, 279] on div "How much does EMyth Connect cost? Membership in EMyth Connect is $75 per month.…" at bounding box center [378, 334] width 721 height 143
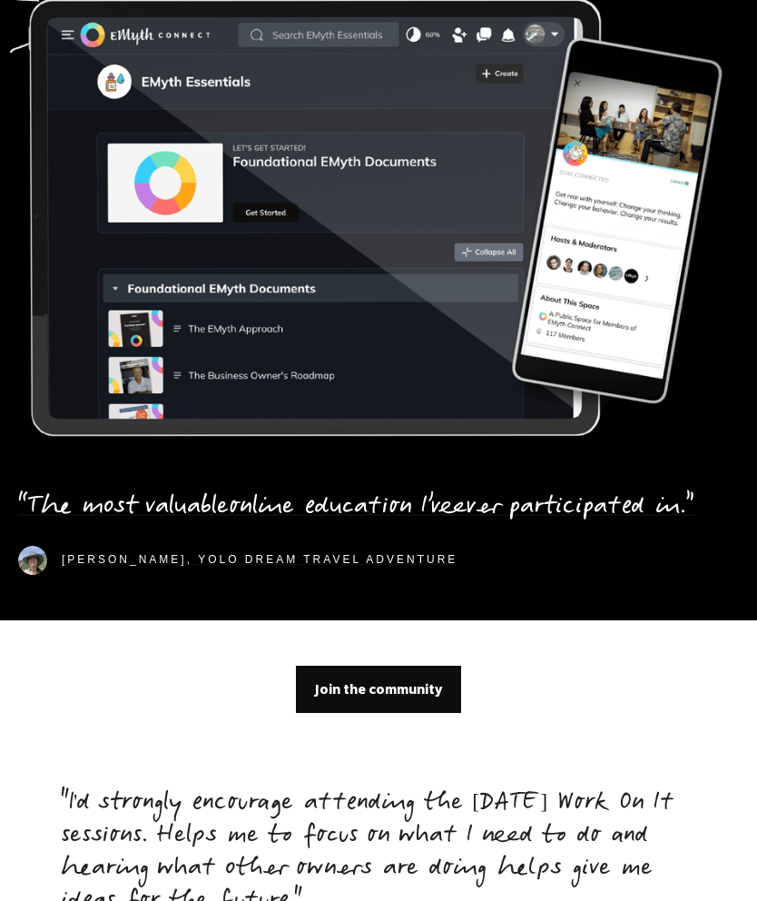
scroll to position [7398, 0]
